Goal: Navigation & Orientation: Find specific page/section

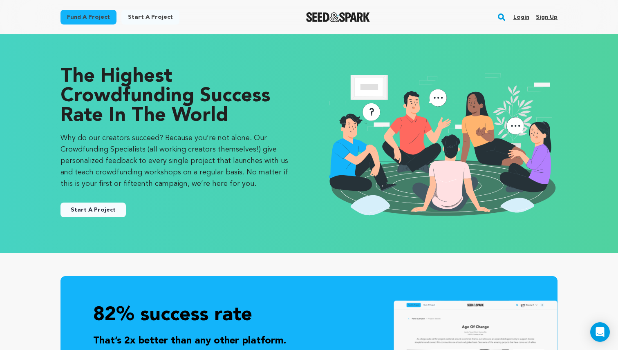
click at [519, 17] on link "Login" at bounding box center [521, 17] width 16 height 13
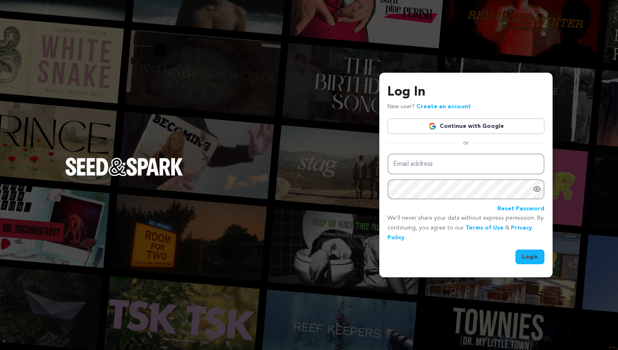
click at [496, 121] on link "Continue with Google" at bounding box center [465, 126] width 157 height 16
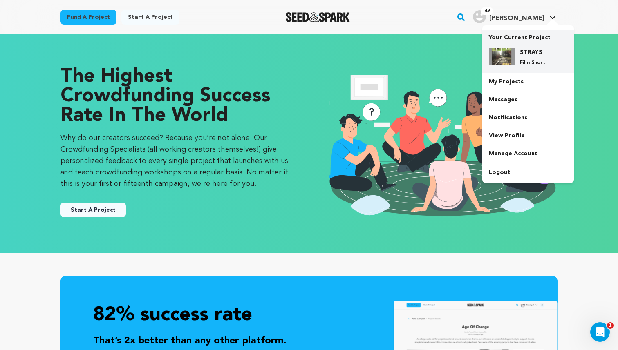
click at [516, 51] on div "STRAYS Film Short" at bounding box center [534, 57] width 39 height 18
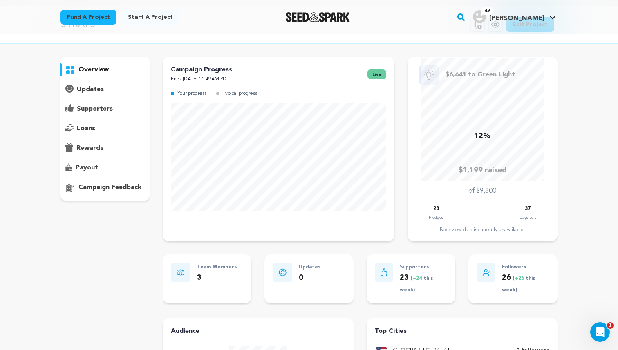
scroll to position [36, 0]
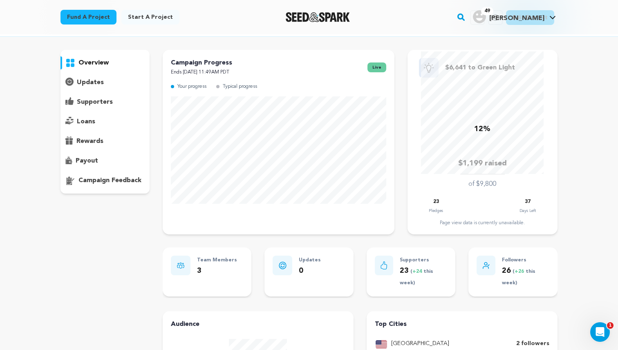
click at [375, 69] on span "live" at bounding box center [376, 68] width 19 height 10
click at [209, 60] on p "Campaign Progress" at bounding box center [201, 63] width 61 height 10
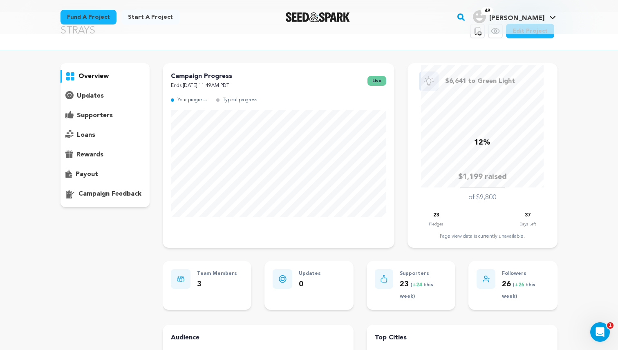
scroll to position [21, 0]
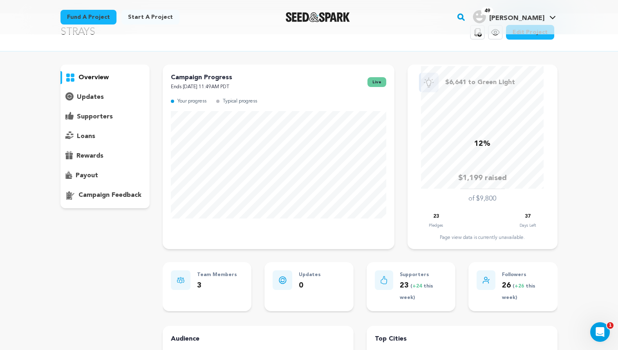
click at [97, 73] on p "overview" at bounding box center [93, 78] width 30 height 10
